Goal: Task Accomplishment & Management: Use online tool/utility

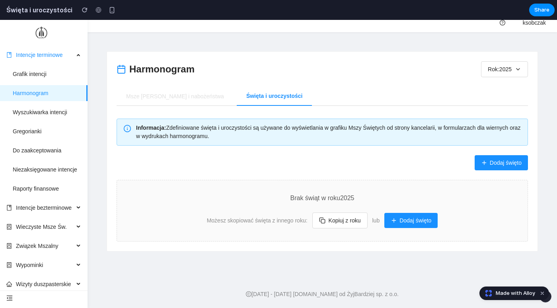
scroll to position [6, 0]
click at [342, 221] on button "Kopiuj z roku" at bounding box center [339, 221] width 55 height 16
click at [342, 221] on div "2024" at bounding box center [278, 164] width 557 height 288
click at [483, 162] on icon "button" at bounding box center [484, 163] width 6 height 6
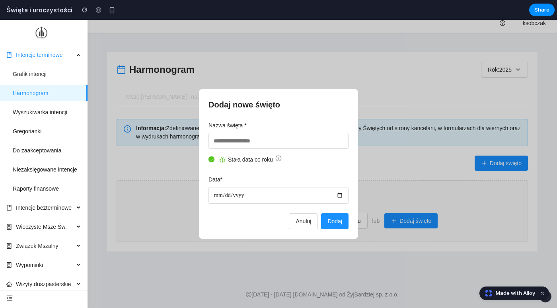
click at [230, 158] on span "Stała data co roku" at bounding box center [250, 159] width 45 height 9
click at [211, 159] on icon at bounding box center [211, 159] width 3 height 2
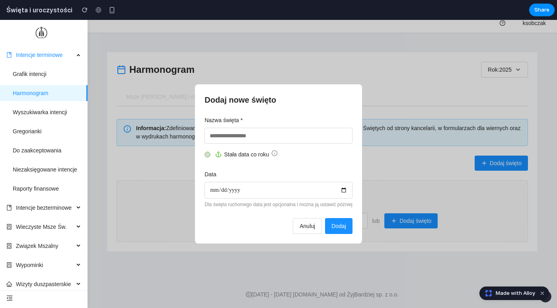
click at [205, 155] on div at bounding box center [208, 154] width 6 height 6
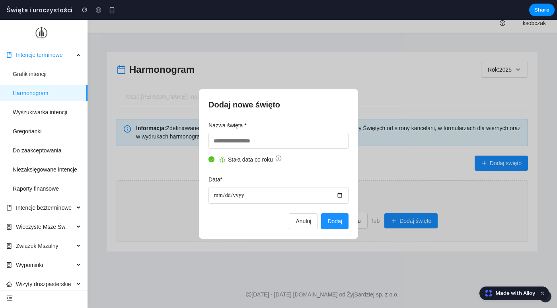
click at [208, 157] on div at bounding box center [211, 159] width 6 height 6
click at [210, 157] on icon at bounding box center [212, 159] width 4 height 4
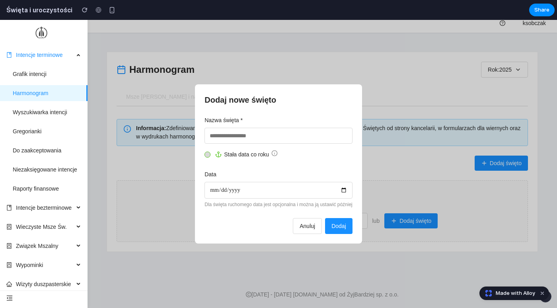
click at [208, 156] on label "Stała data co roku" at bounding box center [278, 154] width 148 height 9
click at [310, 221] on button "Anuluj" at bounding box center [307, 226] width 29 height 16
